Goal: Find contact information: Find contact information

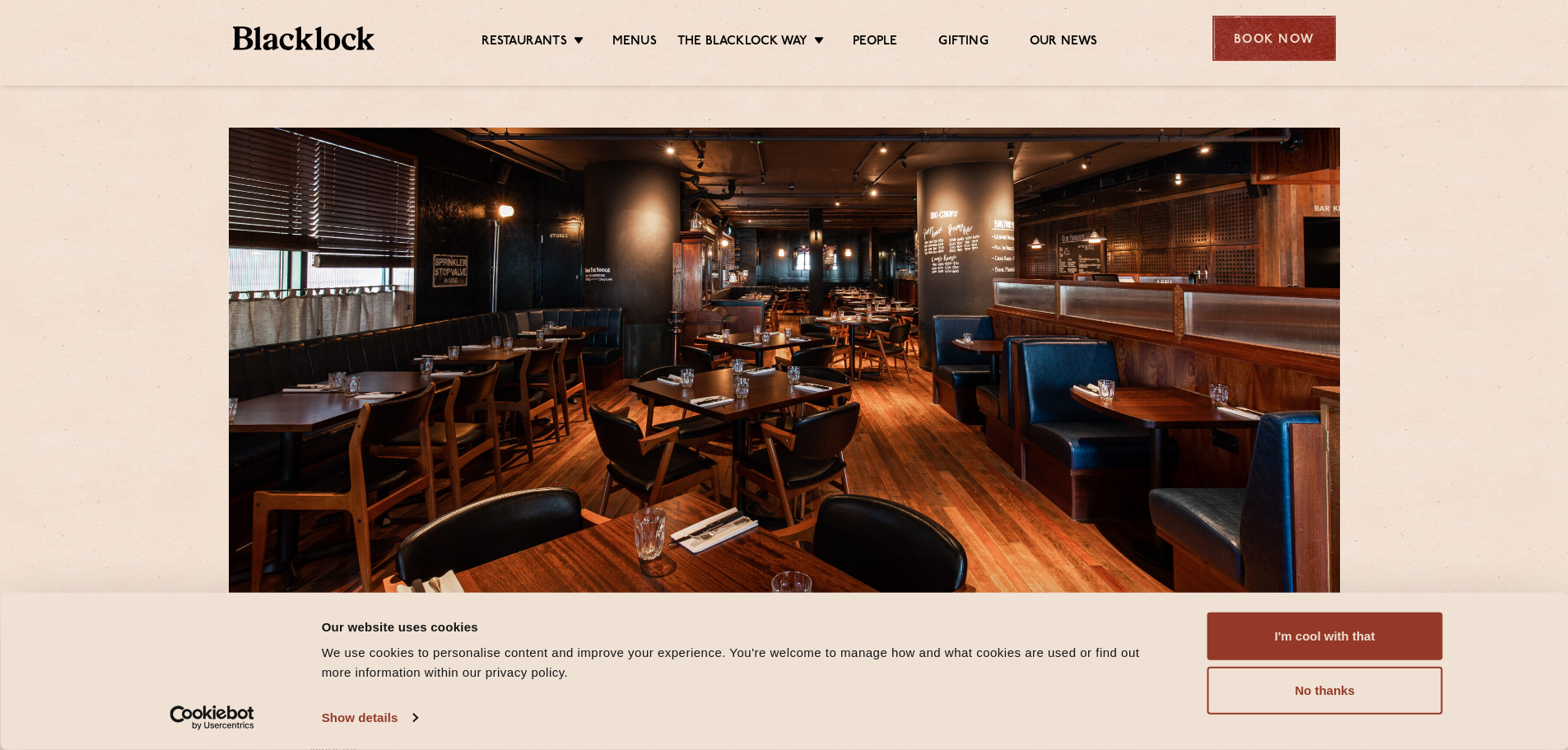
click at [1294, 31] on div "Book Now" at bounding box center [1273, 38] width 123 height 45
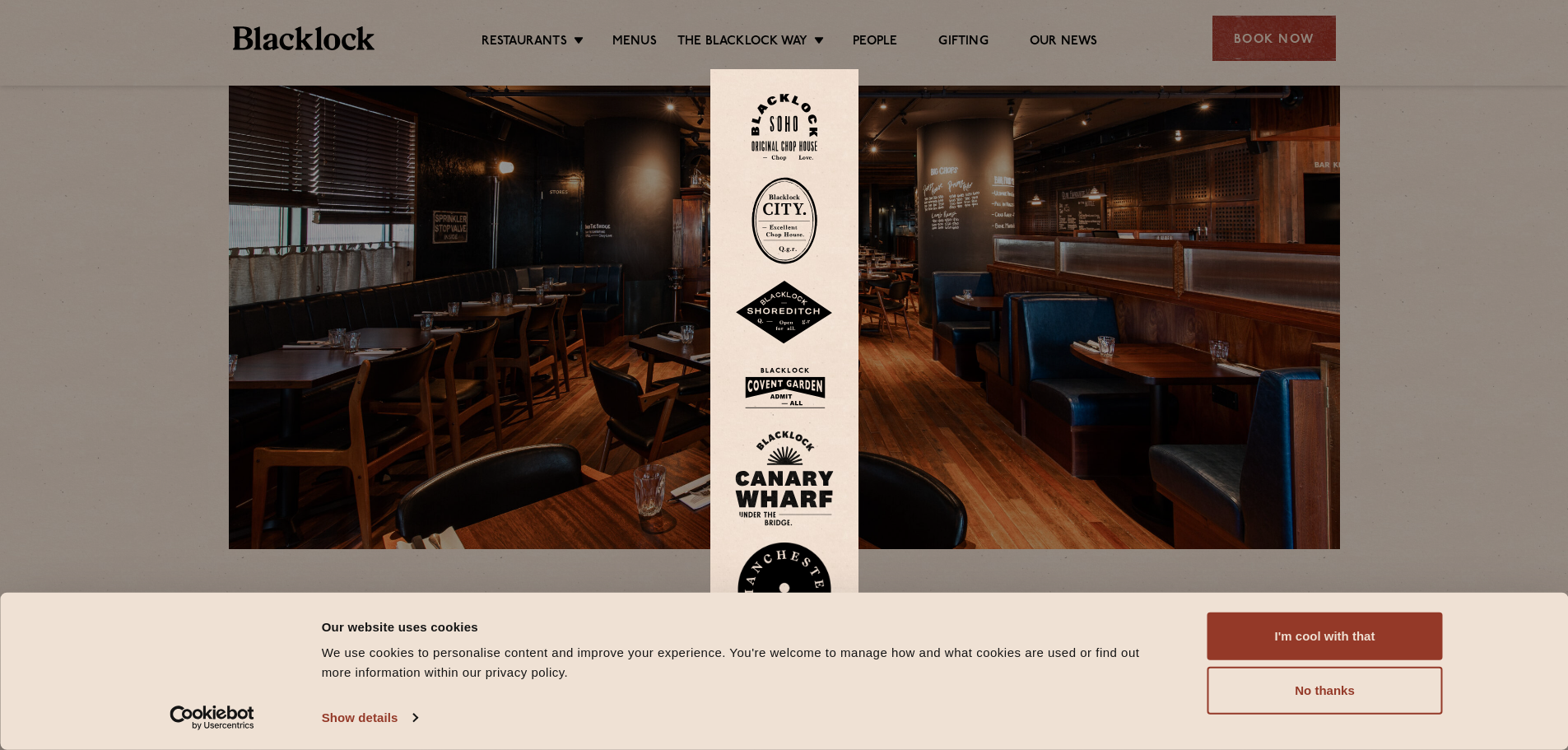
scroll to position [82, 0]
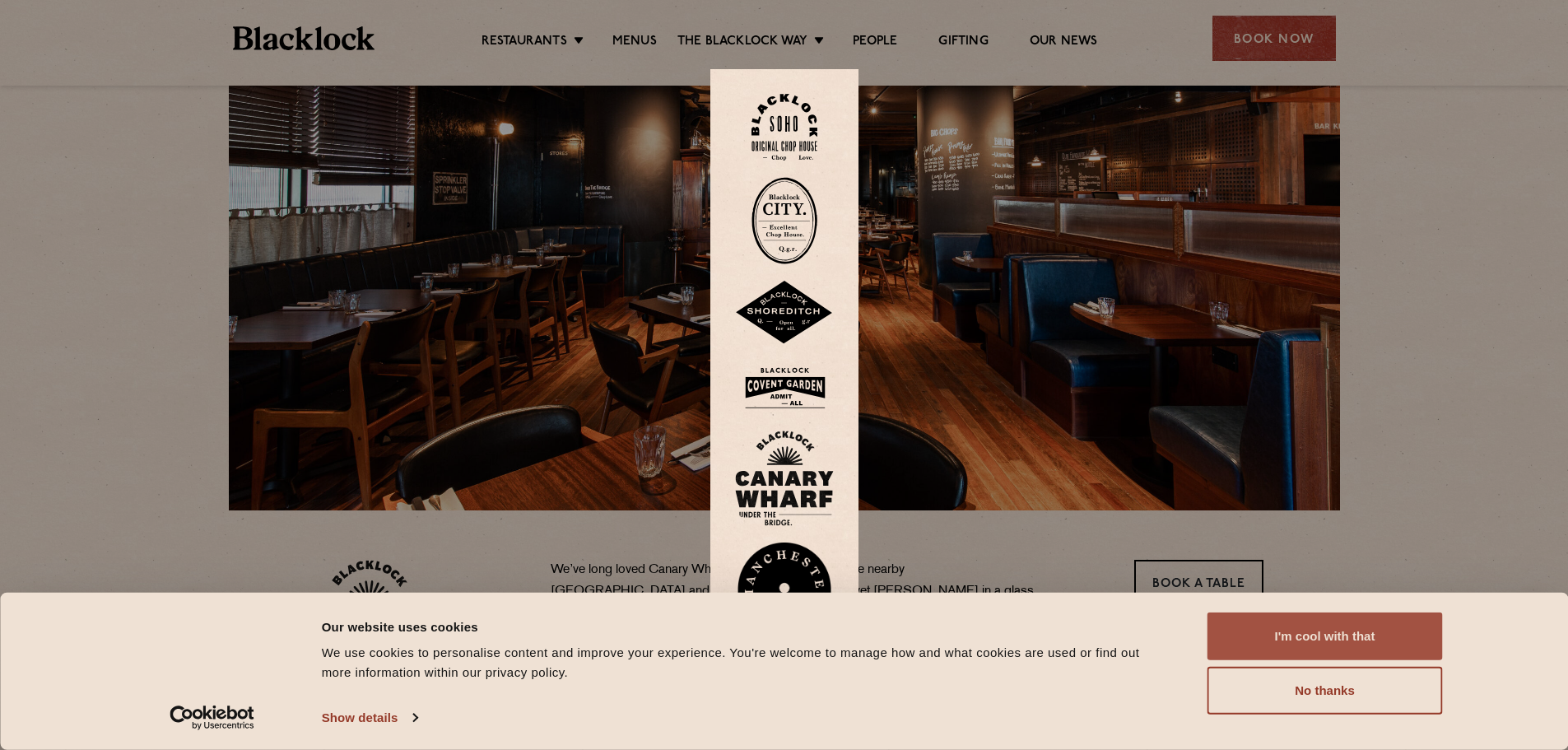
click at [1322, 640] on button "I'm cool with that" at bounding box center [1325, 636] width 235 height 48
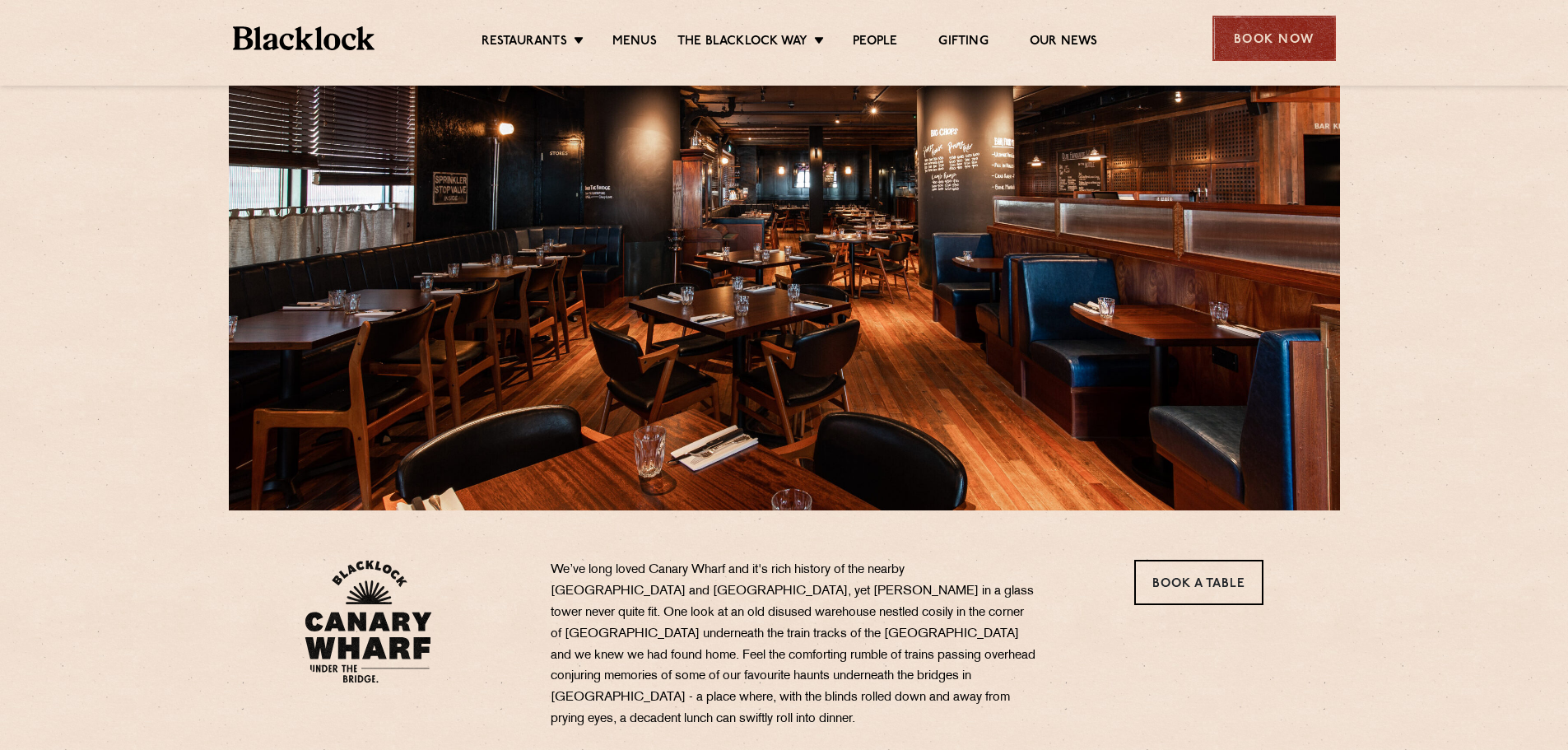
click at [1229, 51] on div "Book Now" at bounding box center [1273, 38] width 123 height 45
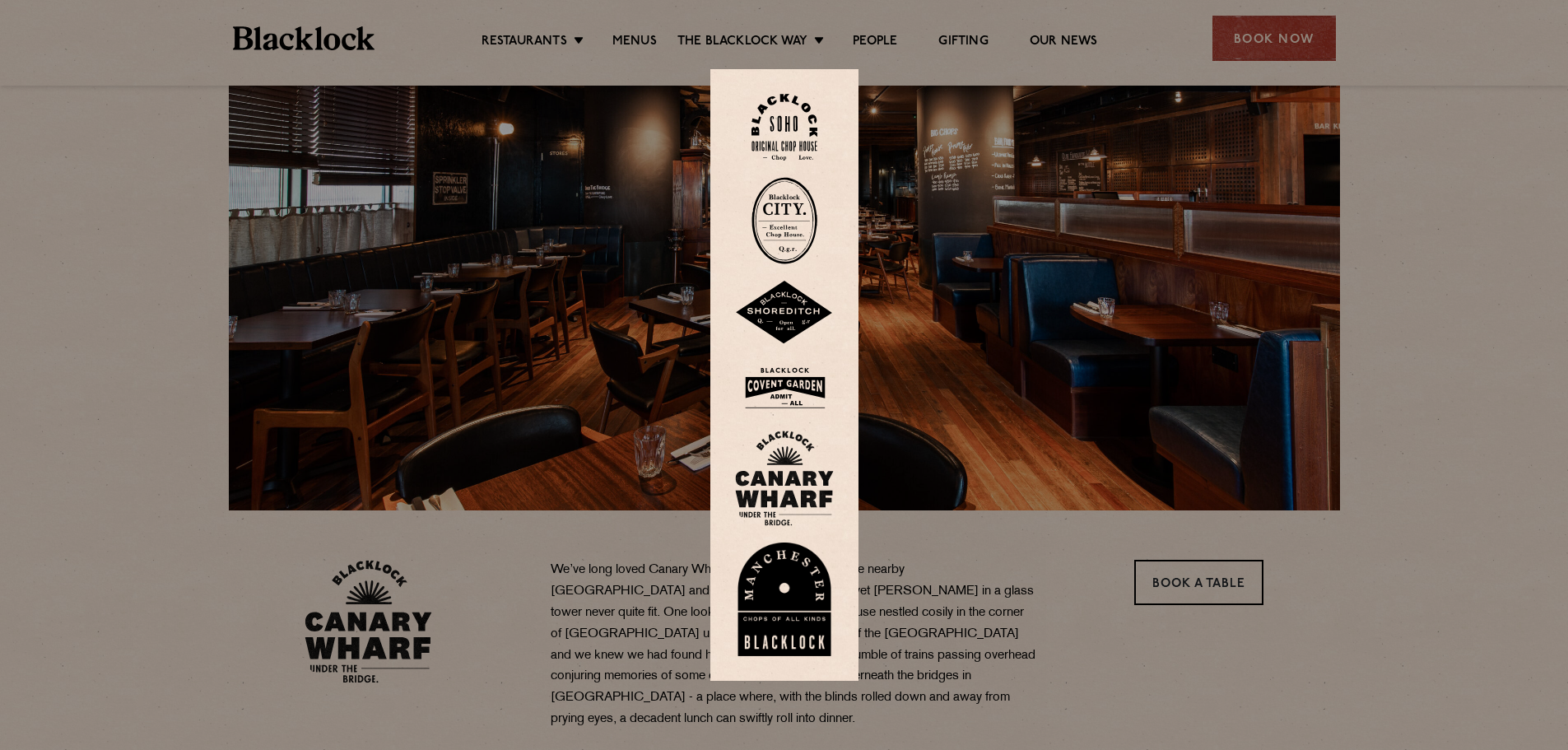
click at [772, 481] on img at bounding box center [784, 478] width 99 height 95
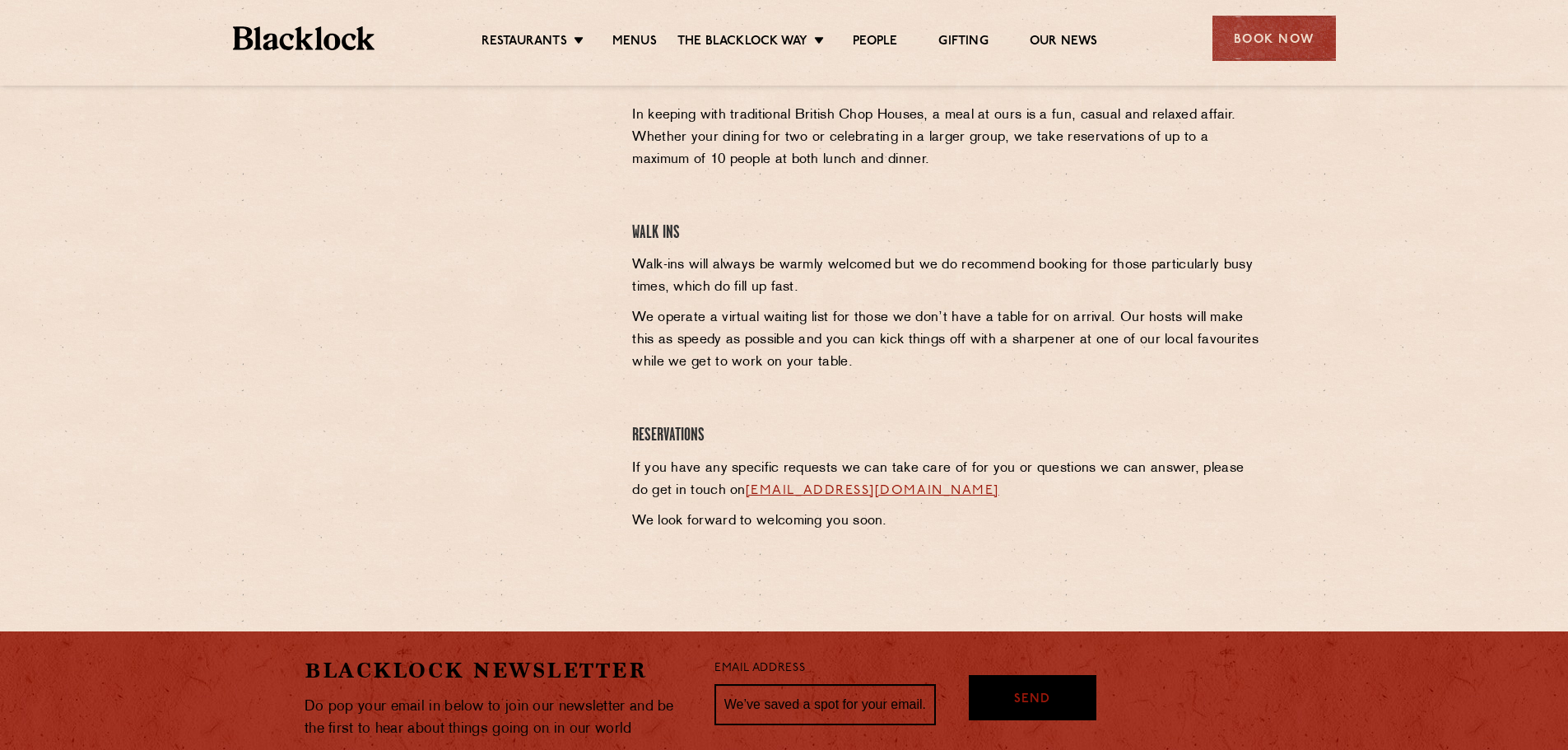
scroll to position [747, 0]
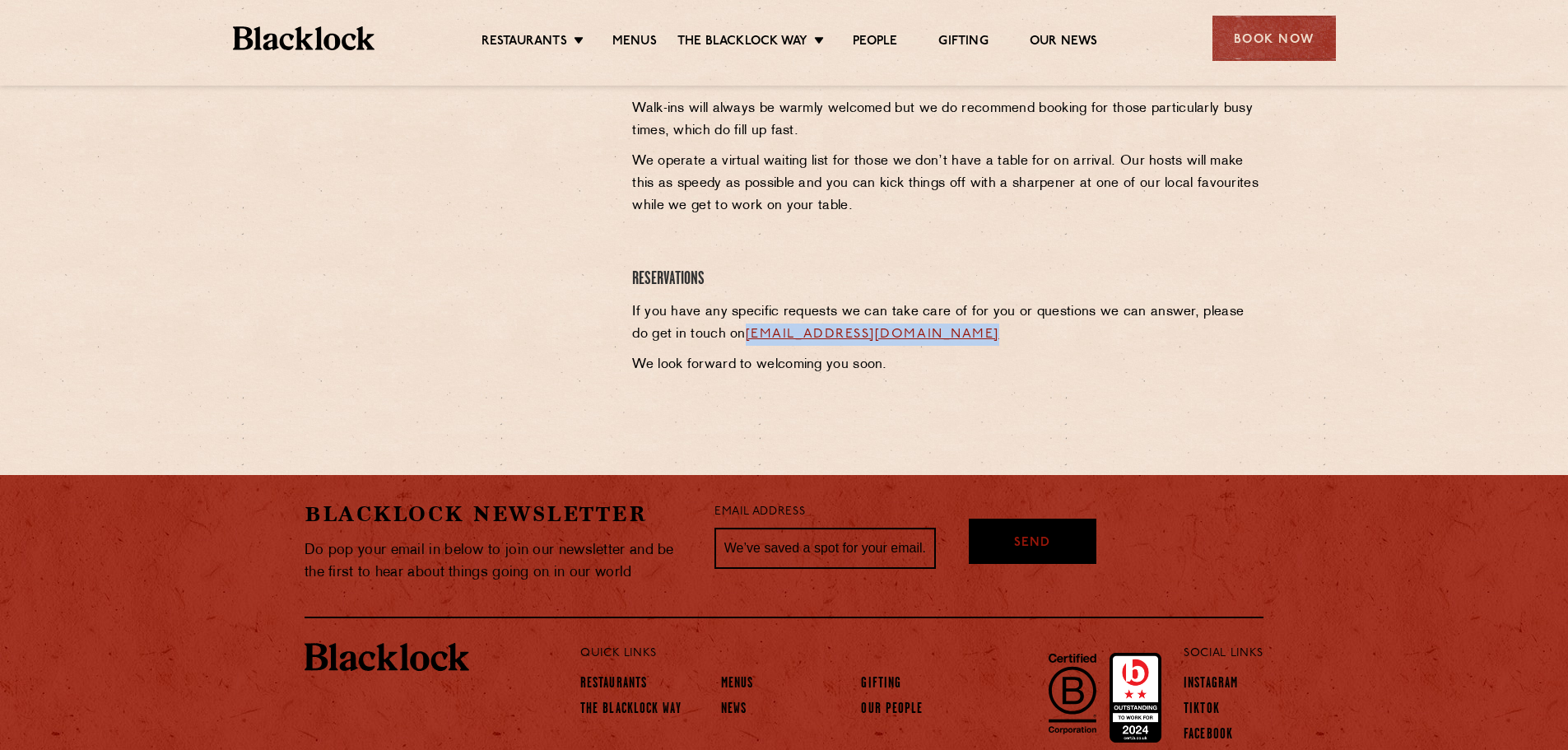
drag, startPoint x: 996, startPoint y: 330, endPoint x: 726, endPoint y: 341, distance: 270.2
click at [726, 341] on p "If you have any specific requests we can take care of for you or questions we c…" at bounding box center [947, 323] width 631 height 45
copy p "[EMAIL_ADDRESS][DOMAIN_NAME]"
